Goal: Task Accomplishment & Management: Manage account settings

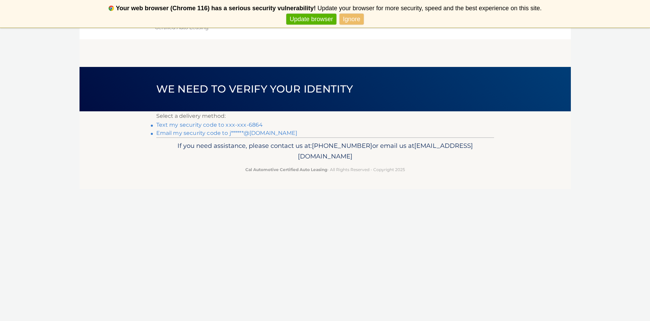
click at [250, 126] on link "Text my security code to xxx-xxx-6864" at bounding box center [209, 125] width 107 height 6
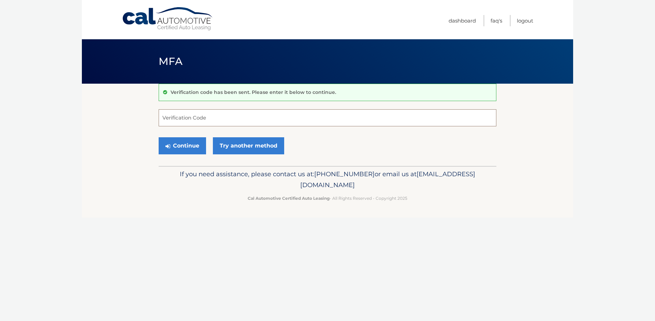
click at [204, 123] on input "Verification Code" at bounding box center [328, 117] width 338 height 17
type input "696899"
click at [188, 145] on button "Continue" at bounding box center [182, 145] width 47 height 17
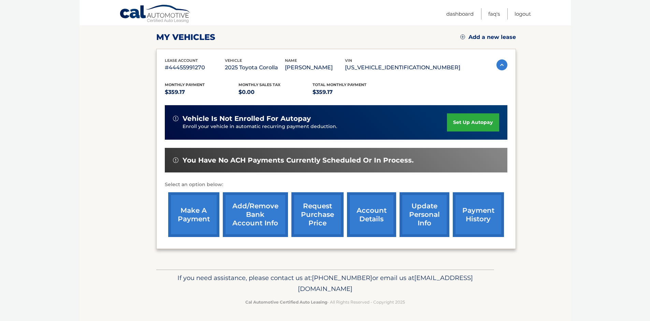
scroll to position [93, 0]
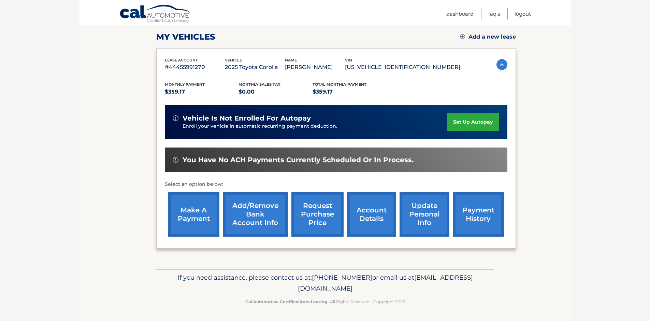
click at [197, 207] on link "make a payment" at bounding box center [193, 214] width 51 height 45
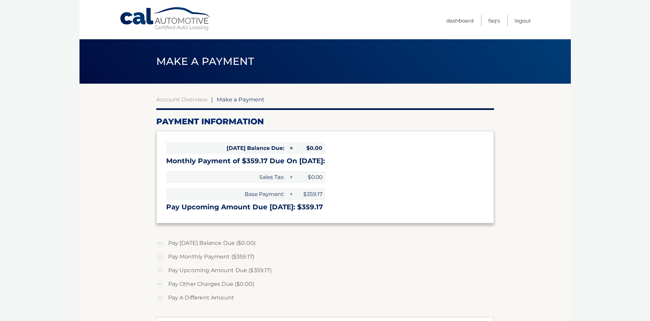
select select "ZGI1NWU4MTUtZWExNC00ZjYwLWJhNmYtOTVjNjg1ZTE2MDRm"
